Goal: Information Seeking & Learning: Learn about a topic

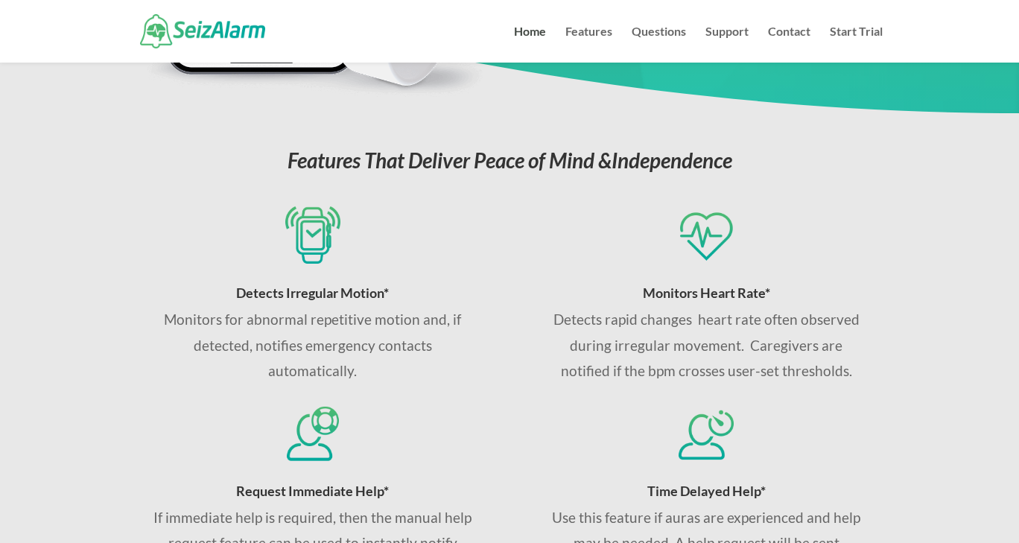
scroll to position [188, 0]
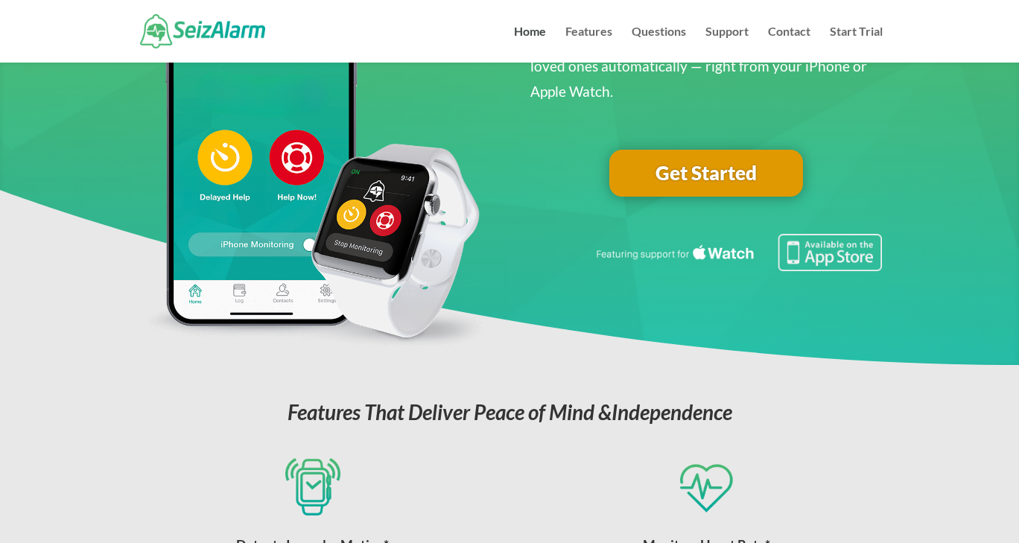
click at [679, 182] on link "Get Started" at bounding box center [706, 174] width 194 height 48
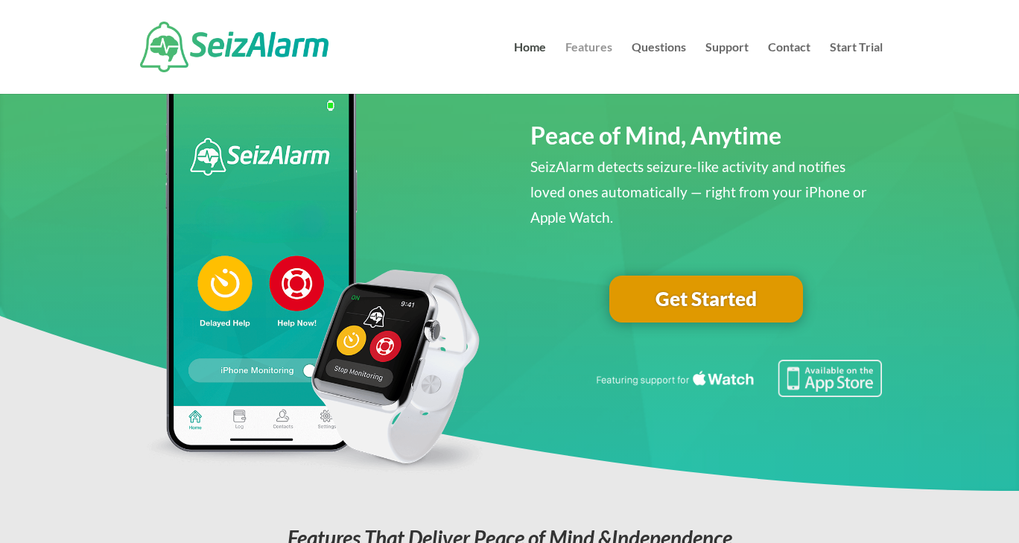
click at [588, 46] on link "Features" at bounding box center [588, 68] width 47 height 52
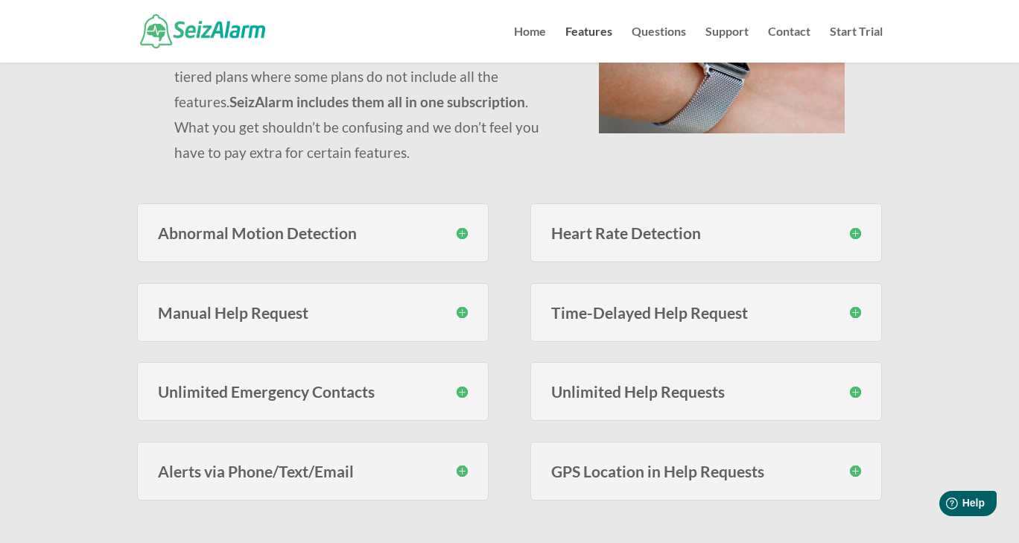
scroll to position [245, 0]
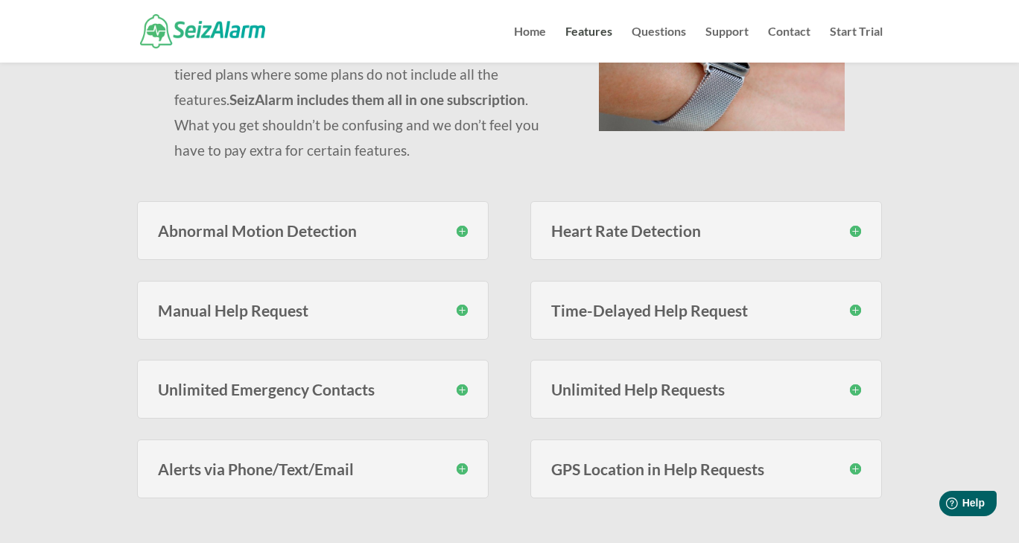
click at [450, 224] on h3 "Abnormal Motion Detection" at bounding box center [313, 231] width 311 height 16
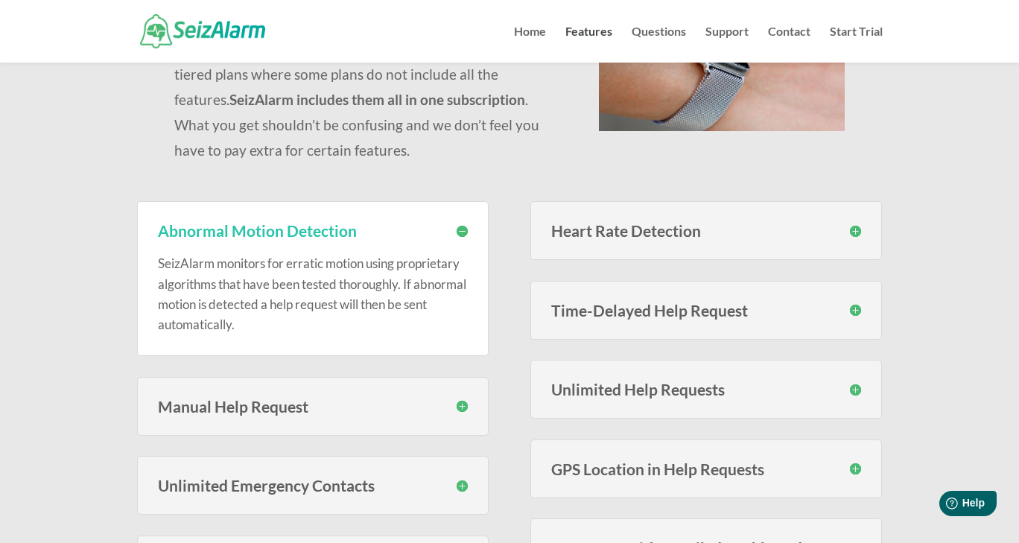
click at [588, 223] on h3 "Heart Rate Detection" at bounding box center [706, 231] width 311 height 16
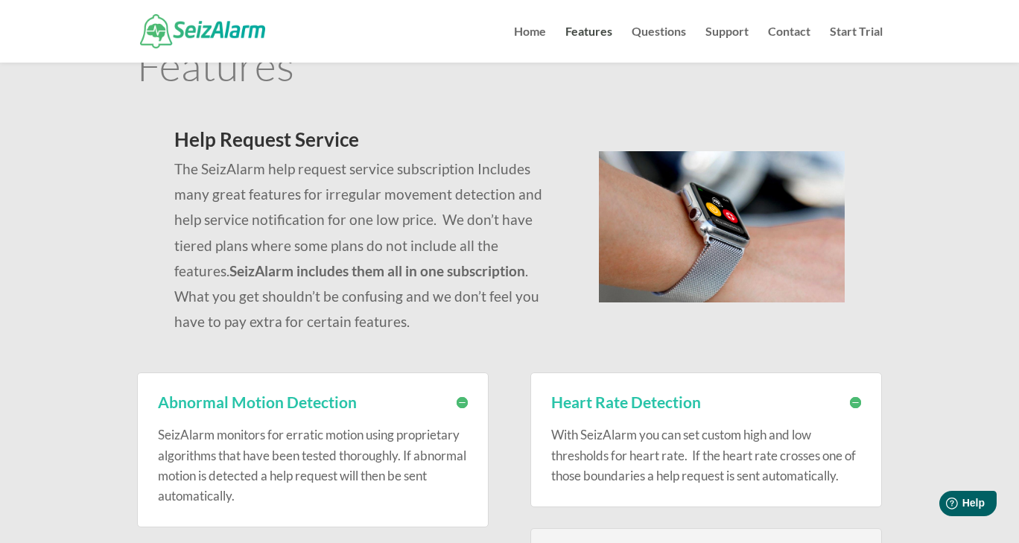
scroll to position [0, 0]
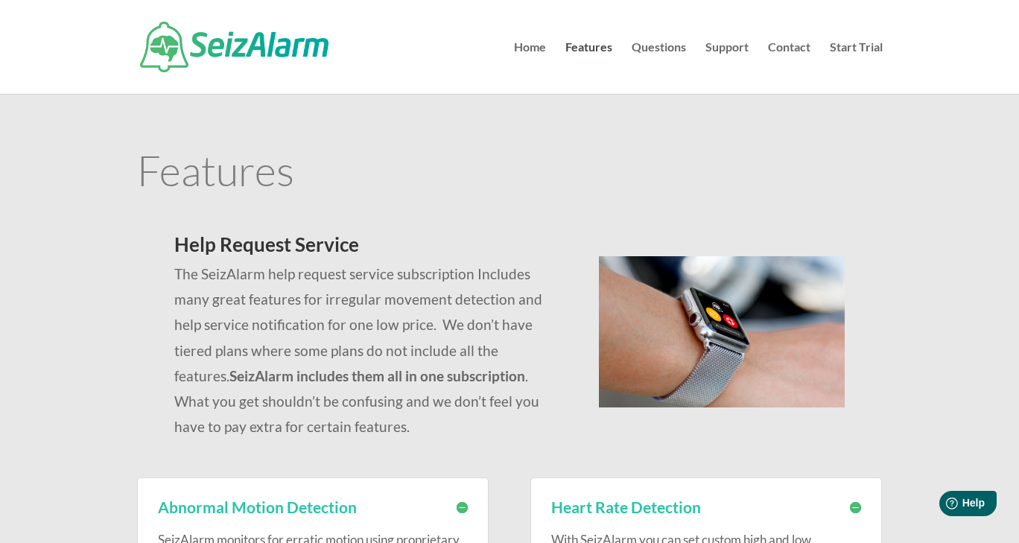
click at [696, 46] on li "Questions" at bounding box center [667, 68] width 71 height 52
click at [676, 42] on link "Questions" at bounding box center [659, 68] width 54 height 52
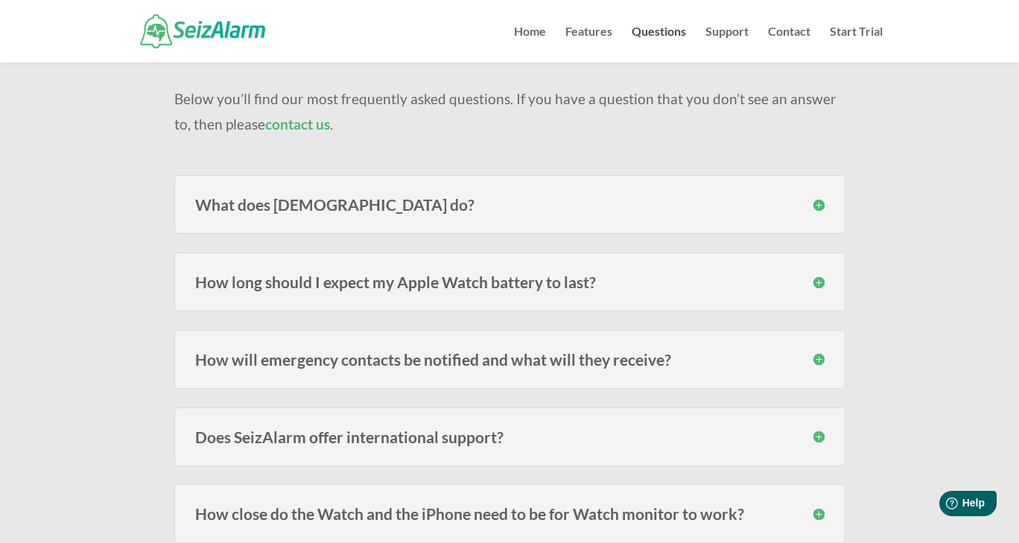
scroll to position [118, 0]
click at [814, 197] on h3 "What does SeizAlarm do?" at bounding box center [509, 204] width 629 height 16
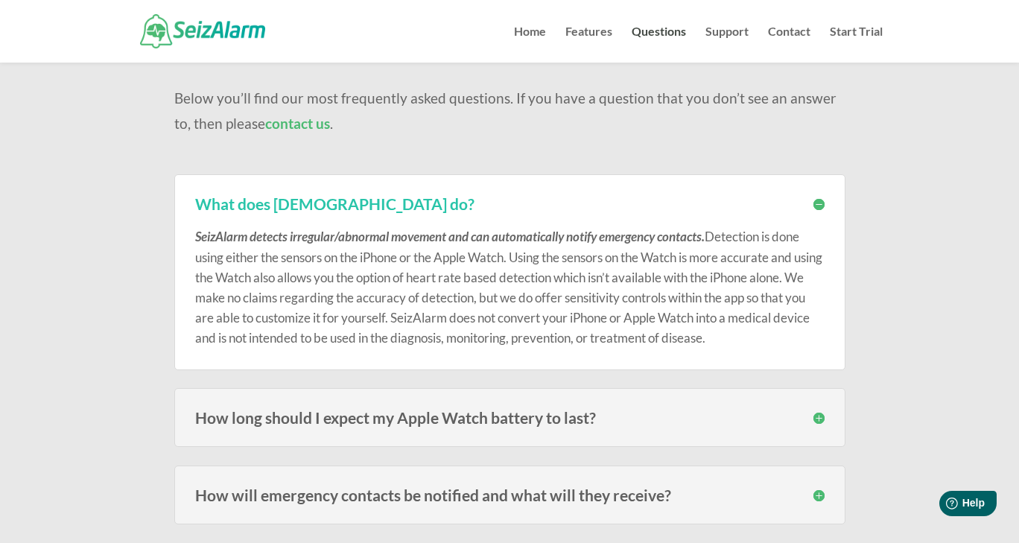
click at [807, 203] on h3 "What does SeizAlarm do?" at bounding box center [509, 204] width 629 height 16
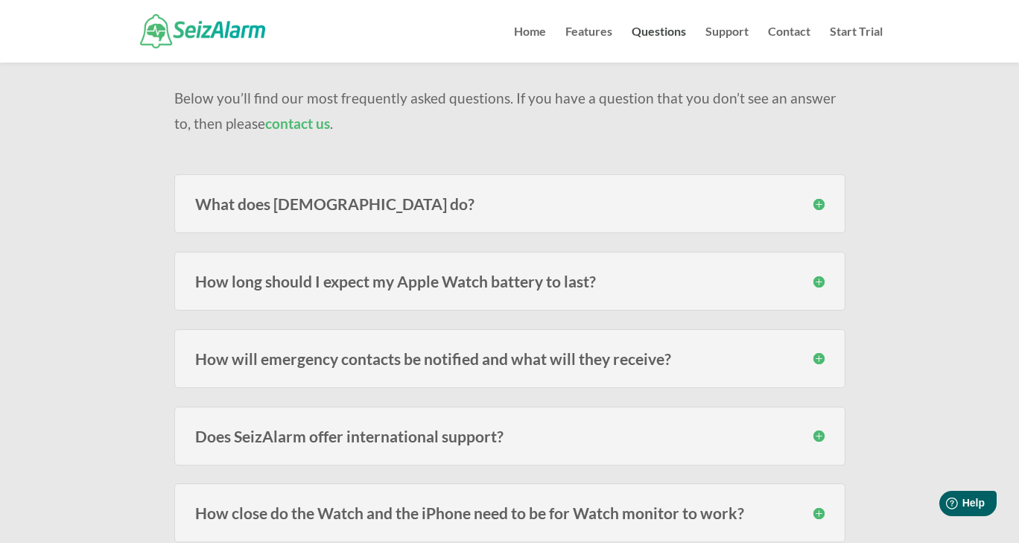
click at [807, 203] on h3 "What does SeizAlarm do?" at bounding box center [509, 204] width 629 height 16
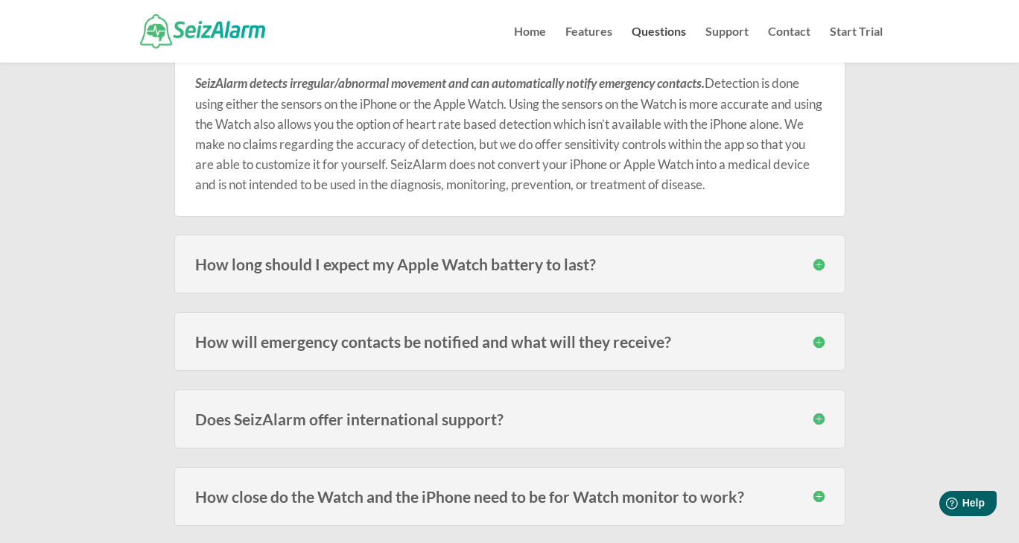
scroll to position [273, 0]
click at [825, 264] on div "How long should I expect my Apple Watch battery to last? Users of the models fr…" at bounding box center [509, 262] width 671 height 59
click at [817, 259] on h3 "How long should I expect my Apple Watch battery to last?" at bounding box center [509, 263] width 629 height 16
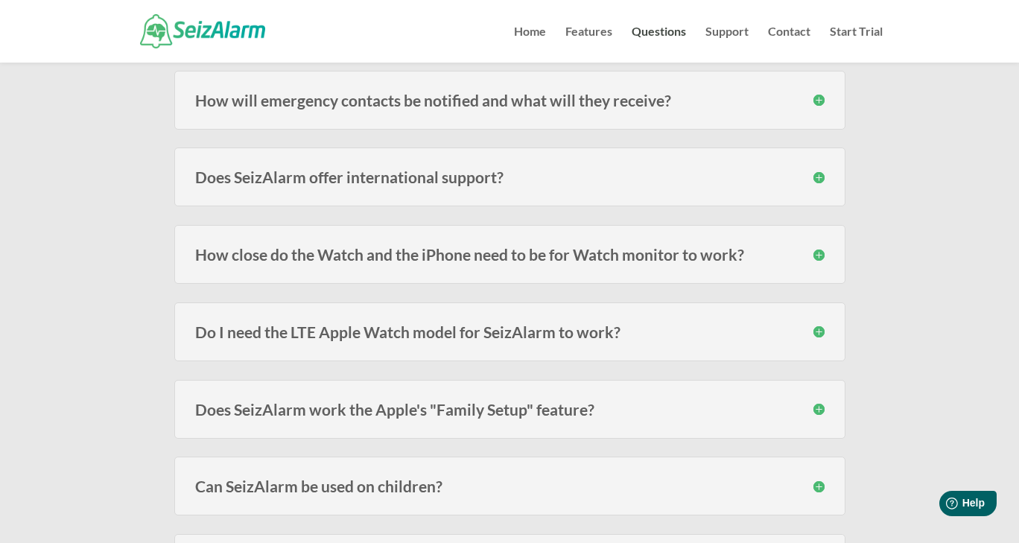
scroll to position [569, 0]
click at [817, 259] on h3 "How close do the Watch and the iPhone need to be for Watch monitor to work?" at bounding box center [509, 254] width 629 height 16
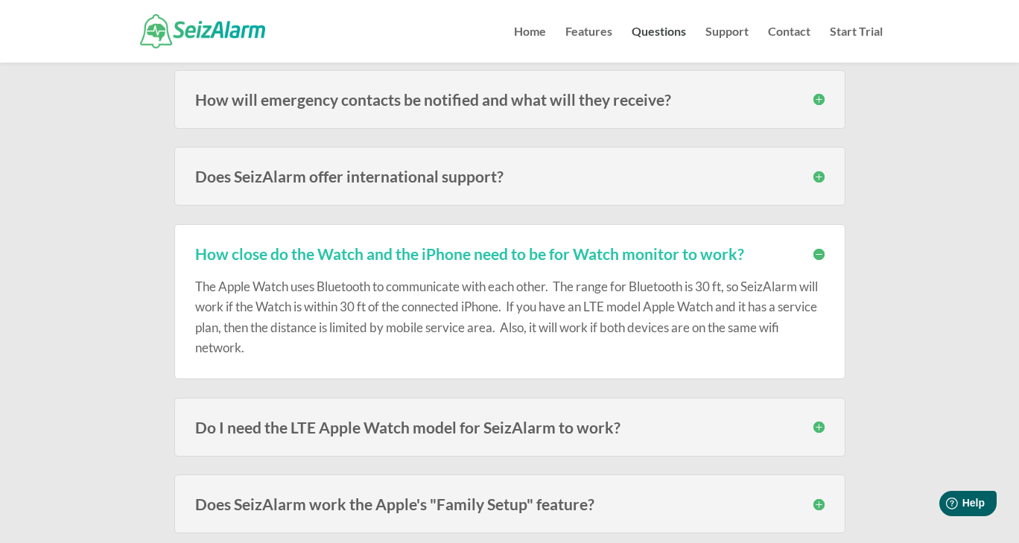
click at [817, 259] on h3 "How close do the Watch and the iPhone need to be for Watch monitor to work?" at bounding box center [509, 254] width 629 height 16
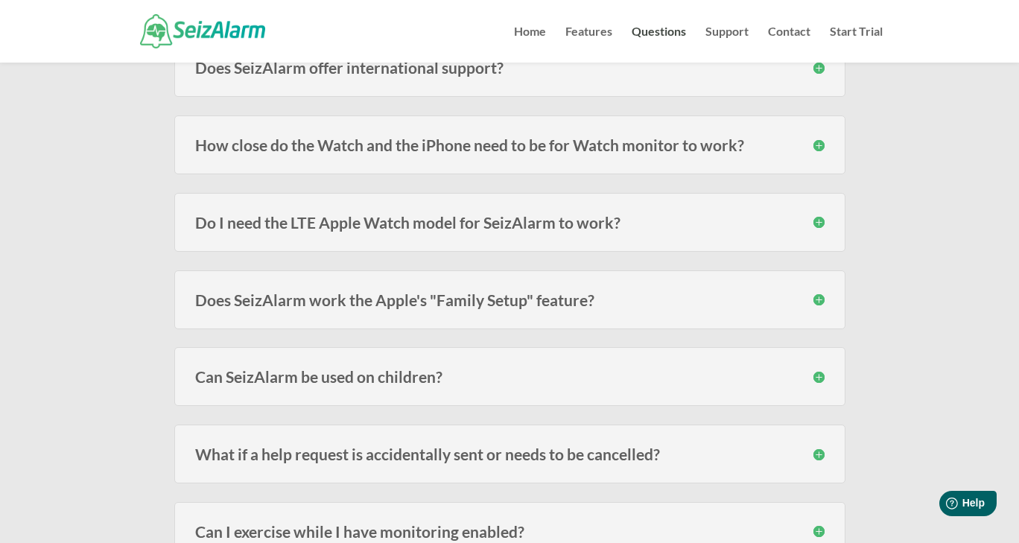
scroll to position [686, 0]
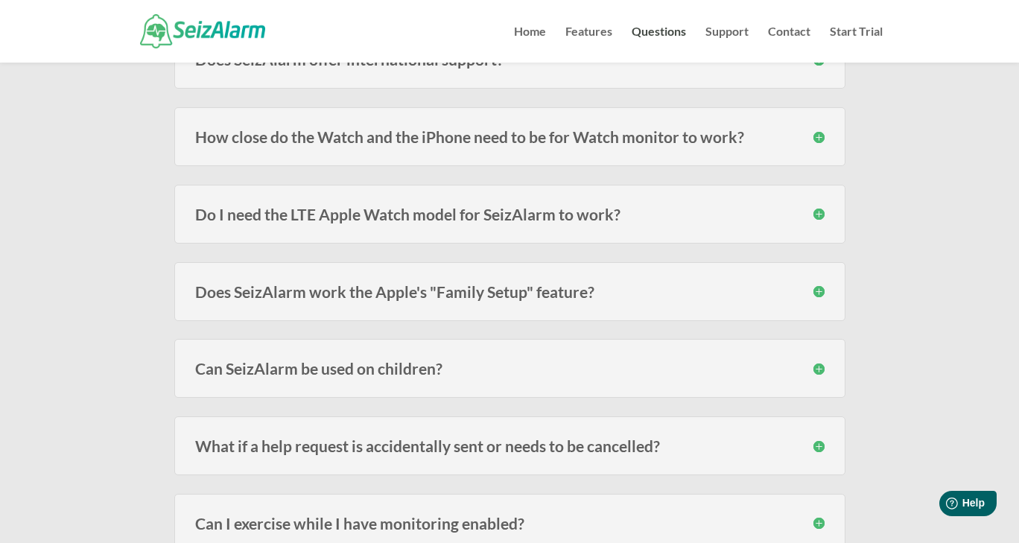
click at [334, 137] on h3 "How close do the Watch and the iPhone need to be for Watch monitor to work?" at bounding box center [509, 137] width 629 height 16
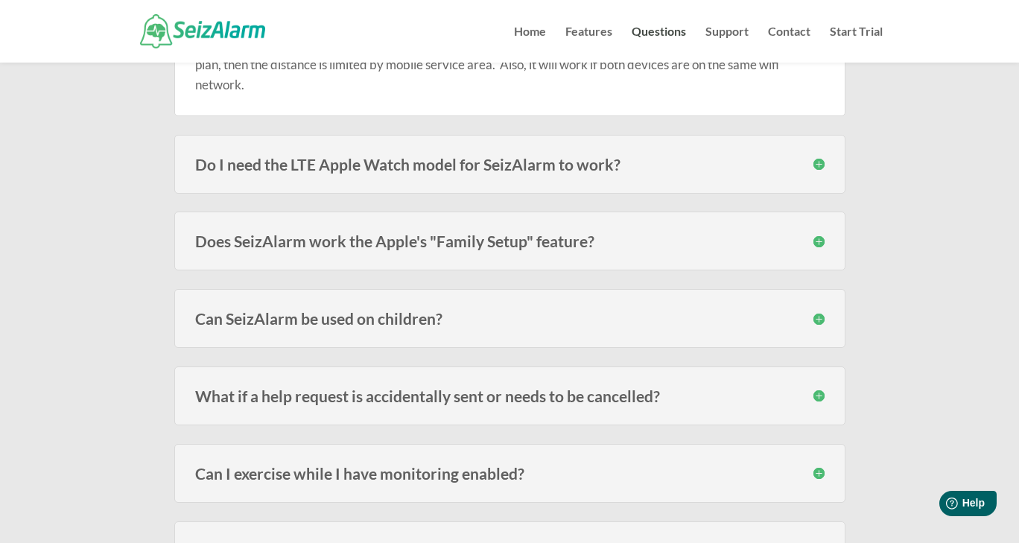
scroll to position [833, 0]
